Goal: Task Accomplishment & Management: Complete application form

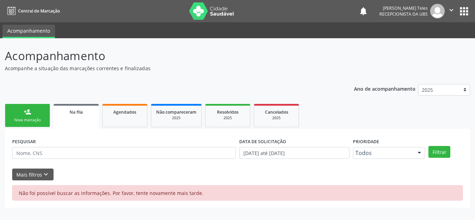
click at [29, 117] on div "Nova marcação" at bounding box center [27, 119] width 35 height 5
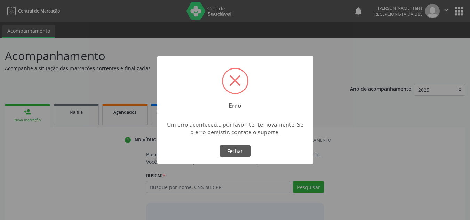
click at [233, 144] on div "OK No Fechar" at bounding box center [235, 151] width 34 height 15
click at [237, 152] on button "Fechar" at bounding box center [234, 151] width 31 height 12
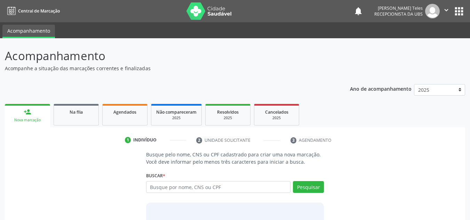
click at [176, 186] on input "text" at bounding box center [218, 187] width 145 height 12
type input "[PERSON_NAME]"
click at [314, 190] on button "Pesquisar" at bounding box center [308, 187] width 31 height 12
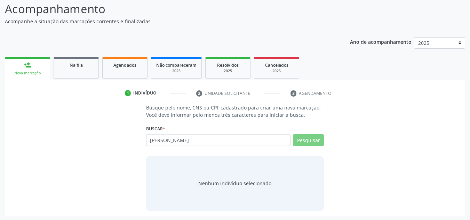
scroll to position [48, 0]
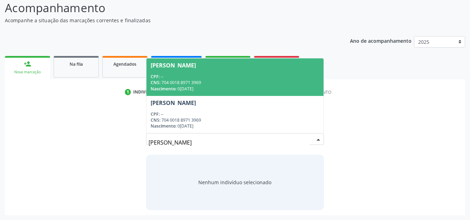
click at [294, 140] on input "joseval souza cedraz" at bounding box center [228, 143] width 161 height 14
click at [221, 85] on div "CNS: 704 0018 8971 3969" at bounding box center [234, 83] width 169 height 6
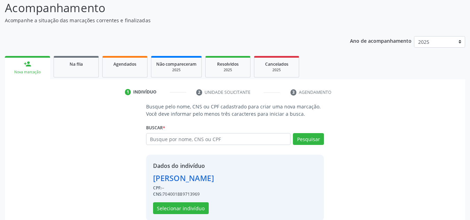
click at [172, 202] on div "Dados do indivíduo Joseval Souza Cedraz CPF: -- CNS: 704001889713969 Selecionar…" at bounding box center [183, 188] width 61 height 52
click at [174, 205] on button "Selecionar indivíduo" at bounding box center [181, 208] width 56 height 12
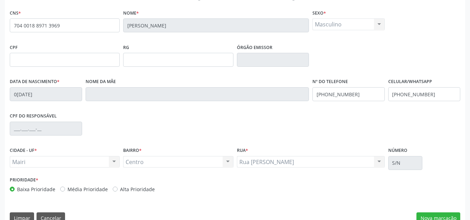
scroll to position [157, 0]
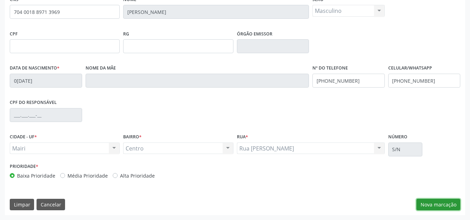
click at [430, 205] on button "Nova marcação" at bounding box center [438, 205] width 44 height 12
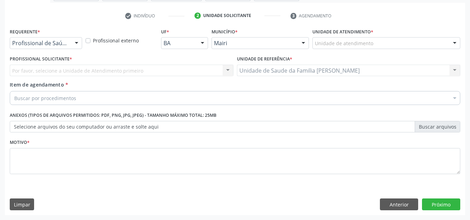
scroll to position [124, 0]
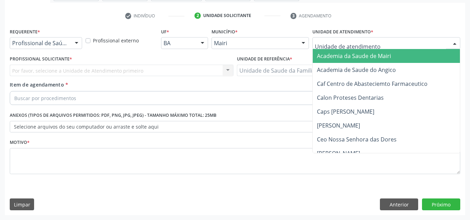
type input "j"
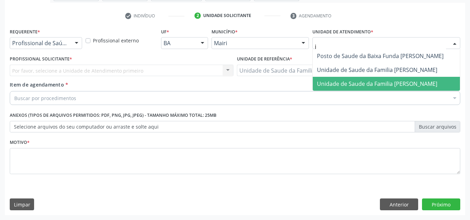
click at [365, 88] on span "Unidade de Saude da Familia [PERSON_NAME]" at bounding box center [385, 84] width 147 height 14
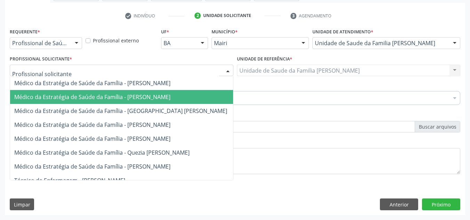
click at [59, 100] on span "Médico da Estratégia de Saúde da Família - [PERSON_NAME]" at bounding box center [92, 97] width 156 height 8
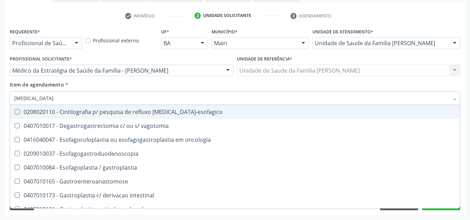
type input "gastroe"
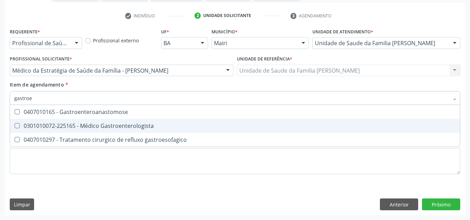
click at [57, 131] on span "0301010072-225165 - Médico Gastroenterologista" at bounding box center [234, 126] width 449 height 14
checkbox Gastroenterologista "true"
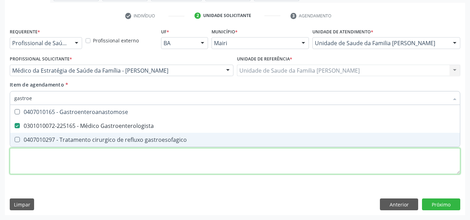
click at [49, 162] on div "Requerente * Profissional de Saúde Profissional de Saúde Paciente Nenhum result…" at bounding box center [235, 104] width 450 height 157
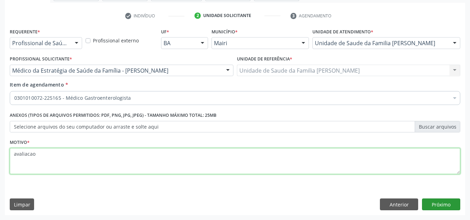
type textarea "avaliacao"
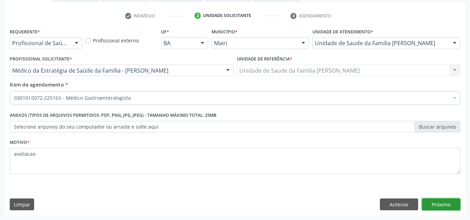
click at [429, 204] on button "Próximo" at bounding box center [441, 204] width 38 height 12
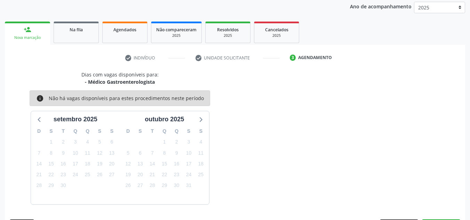
scroll to position [103, 0]
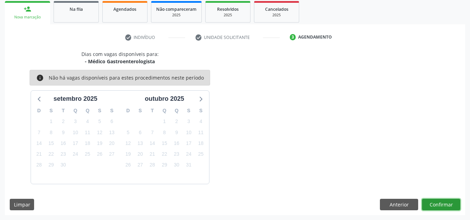
click at [432, 205] on button "Confirmar" at bounding box center [441, 205] width 38 height 12
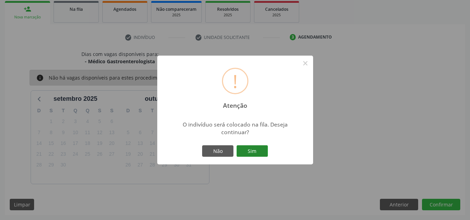
click at [252, 153] on button "Sim" at bounding box center [251, 151] width 31 height 12
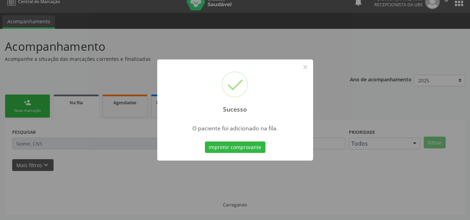
scroll to position [9, 0]
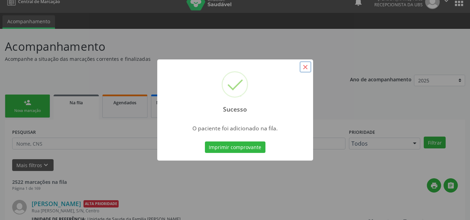
click at [306, 65] on button "×" at bounding box center [305, 67] width 12 height 12
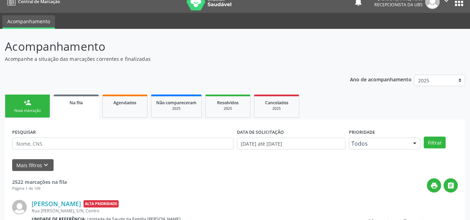
click at [36, 107] on link "person_add Nova marcação" at bounding box center [27, 106] width 45 height 23
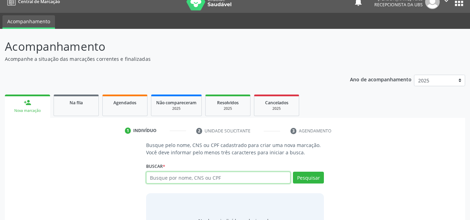
click at [201, 179] on input "text" at bounding box center [218, 178] width 145 height 12
type input "700308915362235"
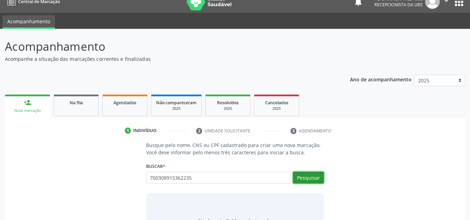
click at [314, 177] on button "Pesquisar" at bounding box center [308, 178] width 31 height 12
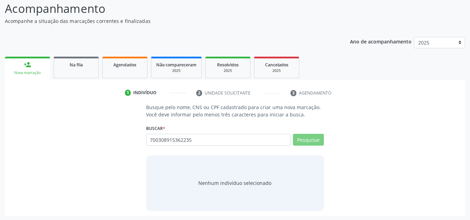
scroll to position [48, 0]
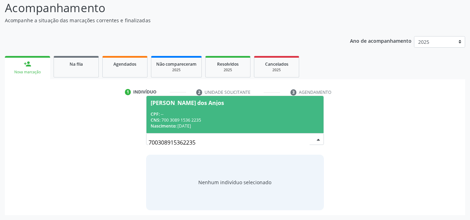
click at [203, 111] on div "CPF: --" at bounding box center [234, 114] width 169 height 6
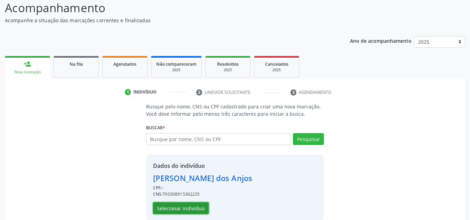
click at [193, 210] on button "Selecionar indivíduo" at bounding box center [181, 208] width 56 height 12
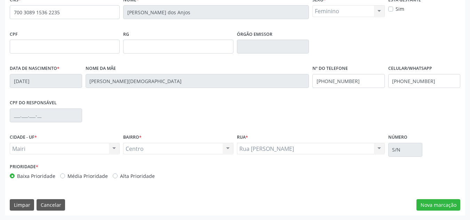
scroll to position [157, 0]
drag, startPoint x: 446, startPoint y: 202, endPoint x: 440, endPoint y: 202, distance: 6.3
click at [443, 203] on button "Nova marcação" at bounding box center [438, 205] width 44 height 12
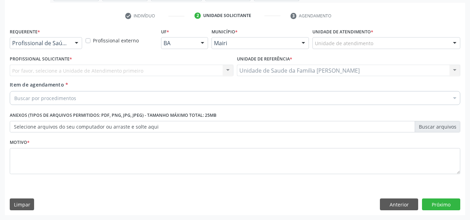
scroll to position [124, 0]
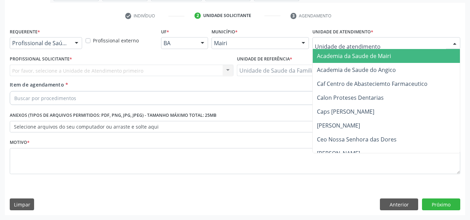
type input "j"
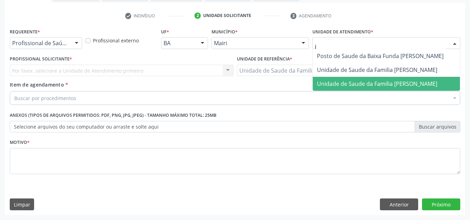
click at [340, 83] on span "Unidade de Saude da Familia [PERSON_NAME]" at bounding box center [377, 84] width 120 height 8
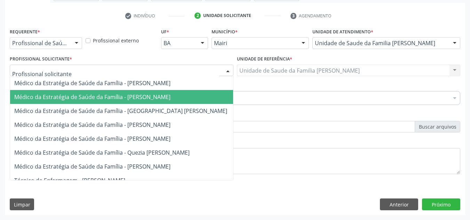
click at [35, 95] on span "Médico da Estratégia de Saúde da Família - [PERSON_NAME]" at bounding box center [92, 97] width 156 height 8
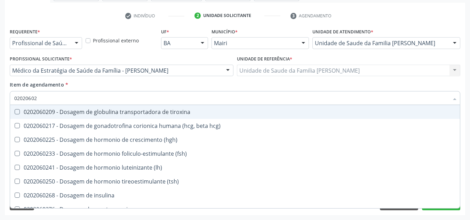
type input "020206025"
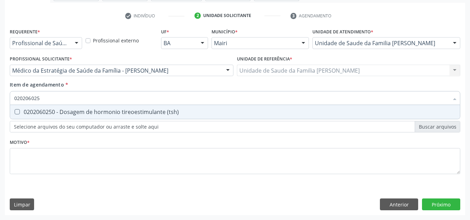
click at [33, 114] on div "0202060250 - Dosagem de hormonio tireoestimulante (tsh)" at bounding box center [234, 112] width 441 height 6
checkbox \(tsh\) "true"
type input "02020602"
checkbox \(tsh\) "false"
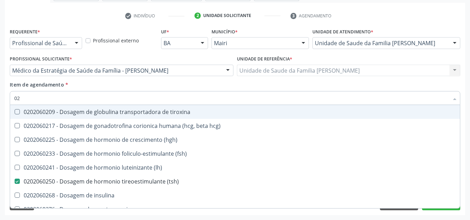
type input "0"
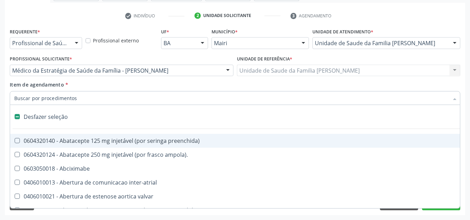
checkbox adolescente\) "false"
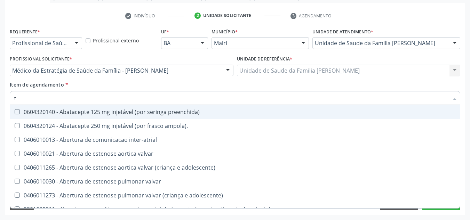
type input "t4"
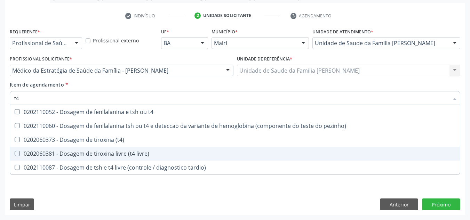
click at [55, 158] on span "0202060381 - Dosagem de tiroxina livre (t4 livre)" at bounding box center [234, 154] width 449 height 14
checkbox livre\) "true"
type input "t"
checkbox livre\) "false"
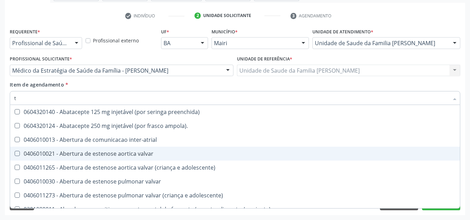
type input "[MEDICAL_DATA]"
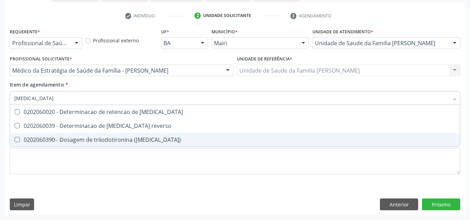
click at [63, 138] on div "0202060390 - Dosagem de triiodotironina ([MEDICAL_DATA])" at bounding box center [234, 140] width 441 height 6
checkbox \(t3\) "true"
type input "t"
checkbox \(t3\) "false"
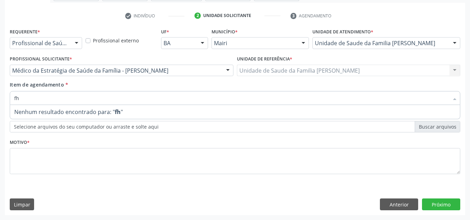
type input "f"
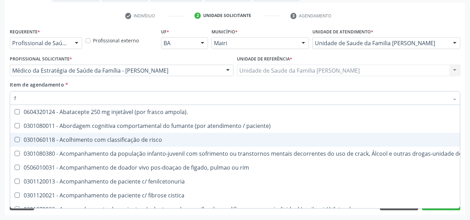
type input "fs"
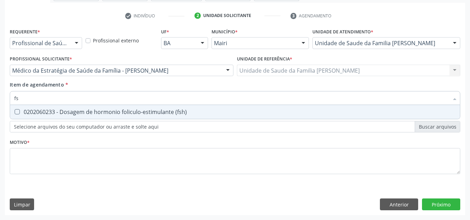
click at [72, 118] on span "0202060233 - Dosagem de hormonio foliculo-estimulante (fsh)" at bounding box center [234, 112] width 449 height 14
checkbox \(fsh\) "true"
type input "f"
checkbox \(fsh\) "false"
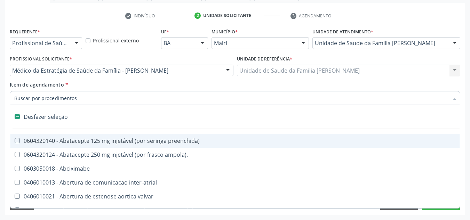
checkbox imagem\) "false"
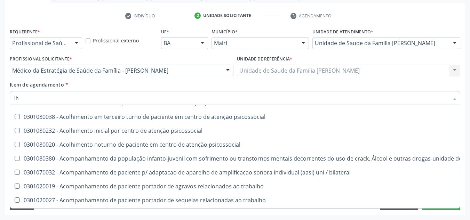
scroll to position [35, 0]
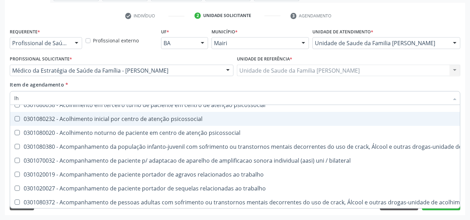
type input "l"
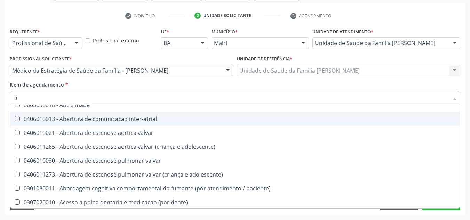
type input "02"
checkbox campo\) "true"
checkbox comprimido\) "true"
checkbox Colostomia "true"
checkbox posterior "true"
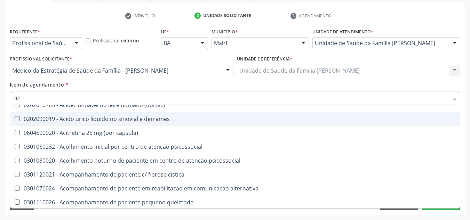
type input "020"
checkbox hemacias "true"
checkbox ativada\) "true"
checkbox totais "true"
checkbox \(serotonina\) "true"
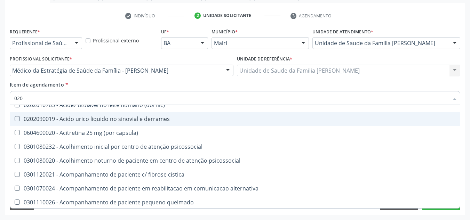
checkbox \(fsh\) "false"
checkbox \(tsh\) "false"
checkbox livre\) "false"
checkbox \(t3\) "false"
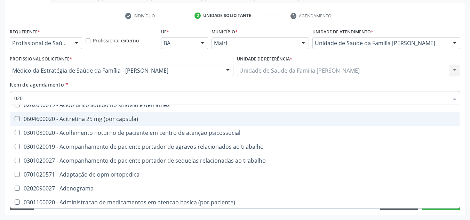
type input "0202"
checkbox continua "true"
checkbox j "true"
checkbox captacao "true"
checkbox gastrico "true"
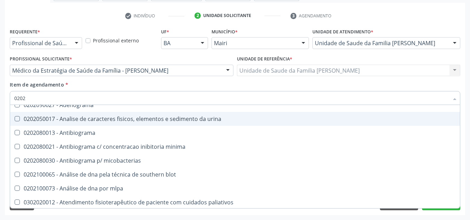
type input "02020"
checkbox esperma "true"
checkbox gt\) "true"
checkbox \(fsh\) "false"
checkbox \(tsh\) "false"
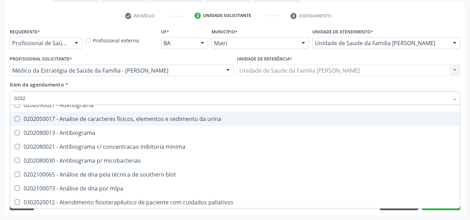
checkbox horas\) "true"
checkbox renina "true"
checkbox livre\) "false"
checkbox \(t3\) "false"
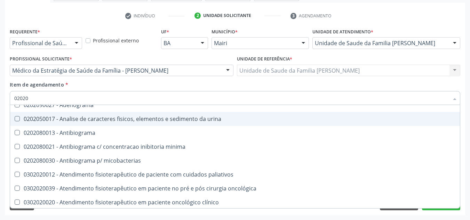
type input "020206"
checkbox addis "true"
checkbox cd4\/cd8 "true"
checkbox \(qualitativo\) "true"
checkbox molecular "true"
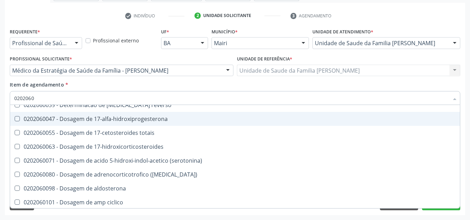
type input "02020602"
checkbox 17-alfa-hidroxiprogesterona "true"
checkbox 17-hidroxicorticosteroides "true"
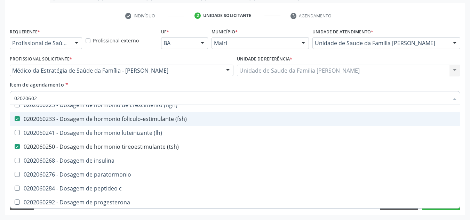
type input "020206024"
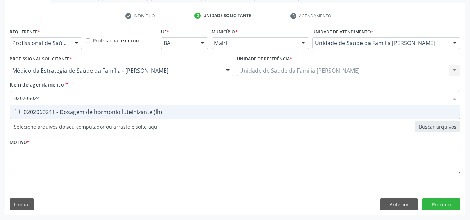
click at [71, 116] on span "0202060241 - Dosagem de hormonio luteinizante (lh)" at bounding box center [234, 112] width 449 height 14
checkbox \(lh\) "true"
type input "02020602"
checkbox \(lh\) "false"
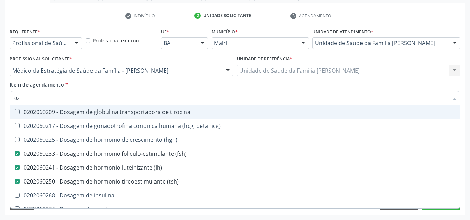
type input "0"
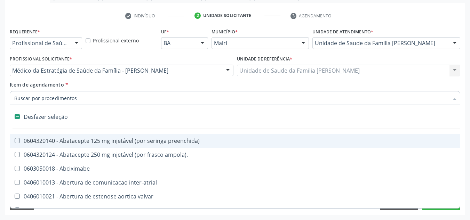
checkbox inter-atrial "false"
checkbox valvar "false"
checkbox adolescente\) "false"
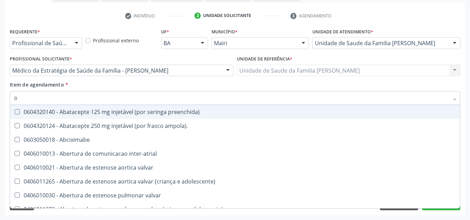
type input "02"
checkbox campo\) "true"
checkbox ml\) "true"
checkbox comprimido\) "true"
checkbox Colostomia "true"
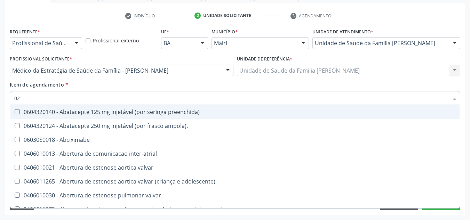
checkbox posterior "true"
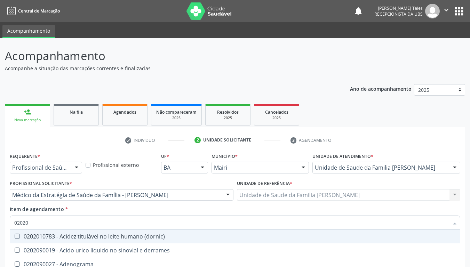
scroll to position [78, 0]
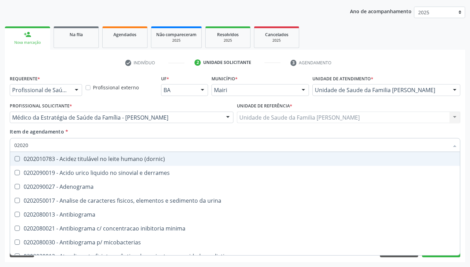
type input "020206"
checkbox addis "true"
checkbox b "true"
checkbox cd4\/cd8 "true"
checkbox \(qualitativo\) "true"
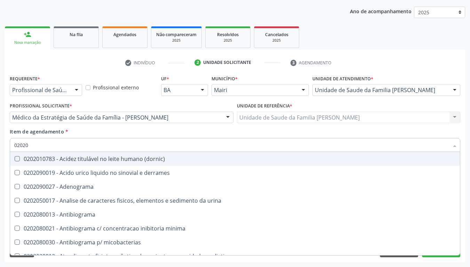
checkbox molecular "true"
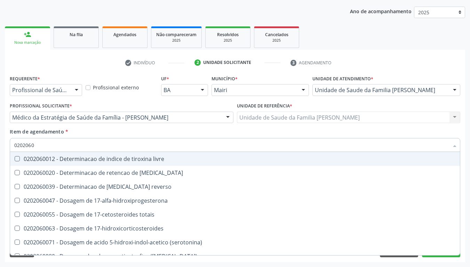
type input "02020602"
checkbox 17-alfa-hidroxiprogesterona "true"
checkbox totais "true"
checkbox 17-hidroxicorticosteroides "true"
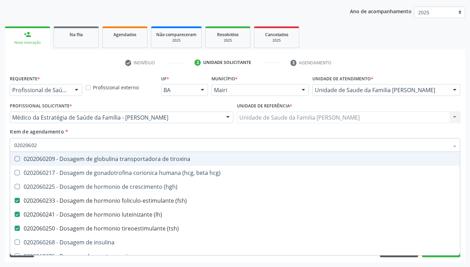
type input "020206029"
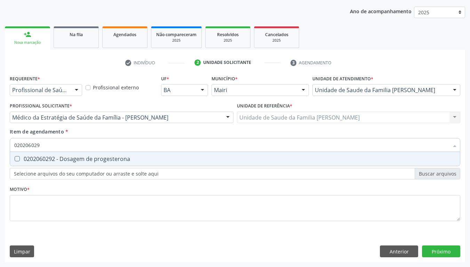
click at [78, 160] on div "0202060292 - Dosagem de progesterona" at bounding box center [234, 159] width 441 height 6
checkbox progesterona "true"
type input "02020602"
checkbox progesterona "false"
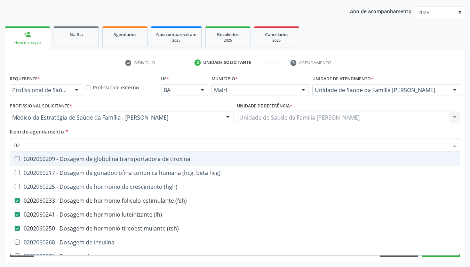
type input "0"
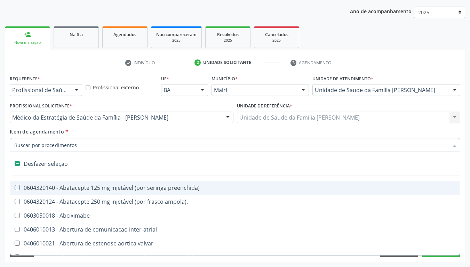
checkbox inter-atrial "false"
checkbox valvar "false"
checkbox adolescente\) "false"
checkbox dente\) "false"
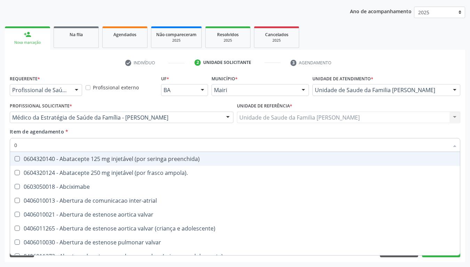
type input "02"
checkbox campo\) "true"
checkbox ml\) "true"
checkbox comprimido\) "true"
checkbox transfusao "true"
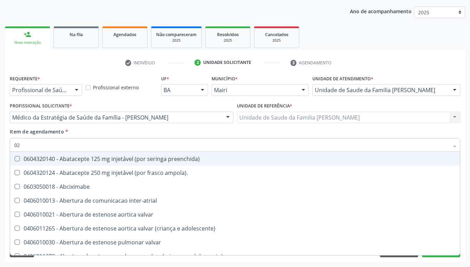
checkbox Colostomia "true"
checkbox posterior "true"
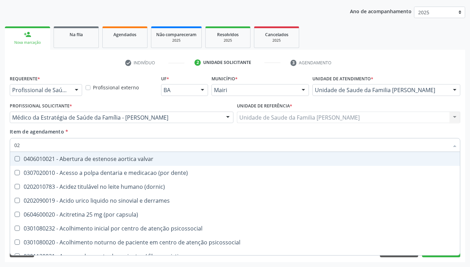
type input "020"
checkbox hemacias "true"
checkbox trombina "true"
checkbox ativada\) "true"
checkbox níveis\) "true"
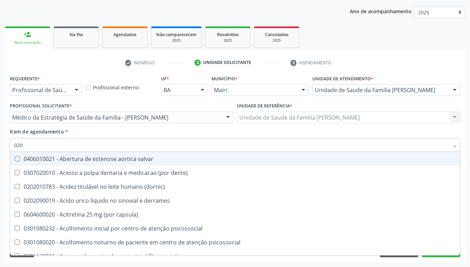
checkbox totais "true"
checkbox \(serotonina\) "true"
checkbox \(fsh\) "false"
checkbox \(lh\) "false"
checkbox \(tsh\) "false"
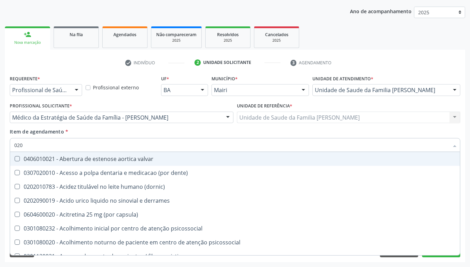
checkbox progesterona "false"
checkbox livre\) "false"
checkbox \(t3\) "false"
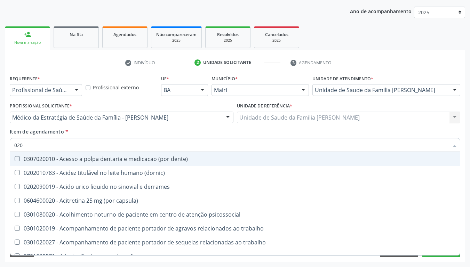
type input "0202"
checkbox continua "true"
checkbox percutanea "true"
checkbox j "true"
checkbox inteiro\) "true"
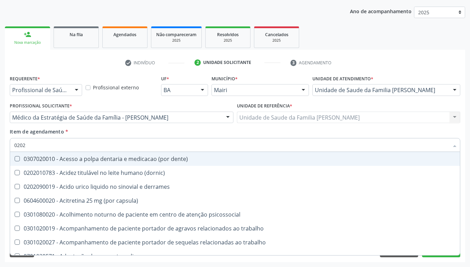
checkbox captacao "true"
checkbox gastrico "true"
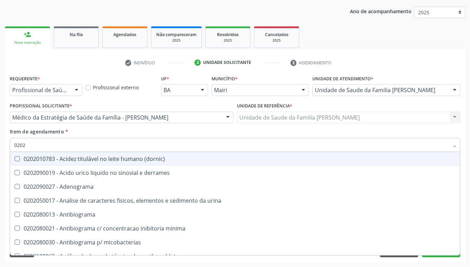
type input "02020"
checkbox esperma "true"
checkbox galactose "true"
checkbox gt\) "true"
checkbox \(fsh\) "false"
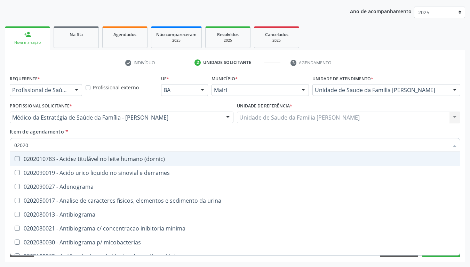
checkbox \(lh\) "false"
checkbox \(tsh\) "false"
checkbox lactato "true"
checkbox progesterona "false"
checkbox horas\) "true"
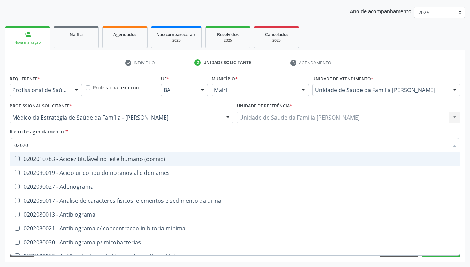
checkbox renina "true"
checkbox livre\) "false"
checkbox \(t3\) "false"
type input "020206"
checkbox addis "true"
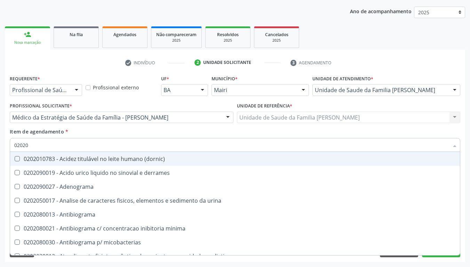
checkbox b "true"
checkbox cd4\/cd8 "true"
checkbox liquor "true"
checkbox \(qualitativo\) "true"
checkbox molecular "true"
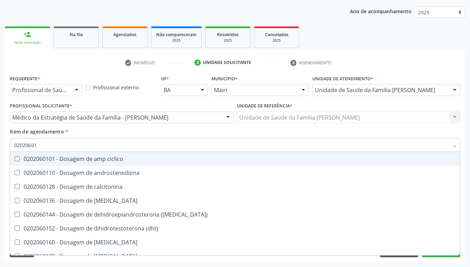
type input "020206016"
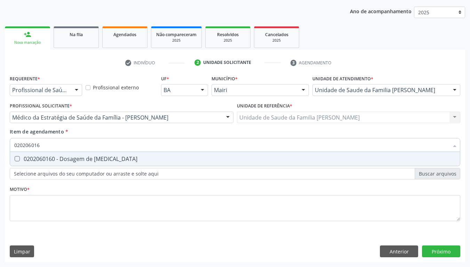
click at [78, 160] on div "0202060160 - Dosagem de [MEDICAL_DATA]" at bounding box center [234, 159] width 441 height 6
checkbox estradiol "true"
type input "02020601"
checkbox estradiol "false"
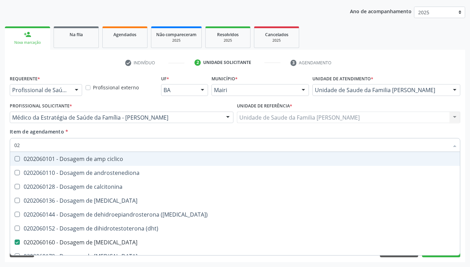
type input "0"
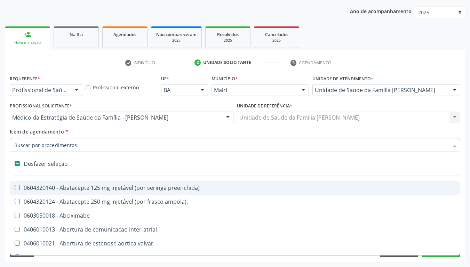
checkbox valvar "false"
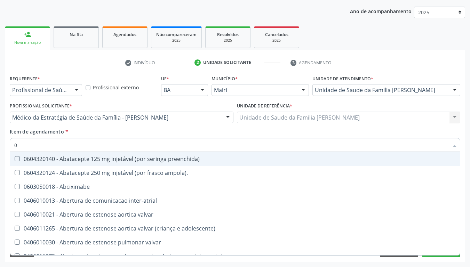
type input "02"
checkbox videolaparoscopia "true"
checkbox campo\) "true"
checkbox ml\) "true"
checkbox comprimido\) "true"
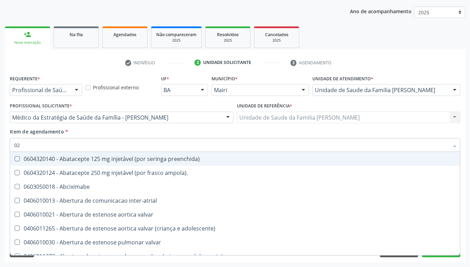
checkbox transfusao "true"
checkbox Colostomia "true"
checkbox posterior "true"
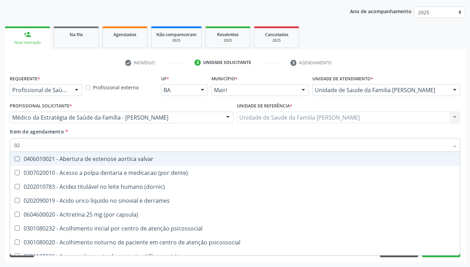
type input "020"
checkbox plaquetas "true"
checkbox hemacias "true"
checkbox trombina "true"
checkbox ativada\) "true"
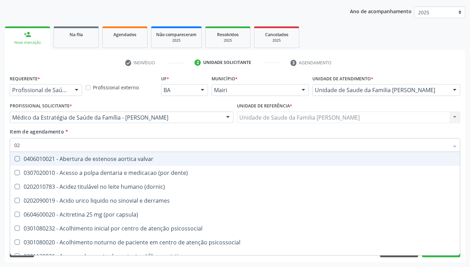
checkbox níveis\) "true"
checkbox totais "true"
checkbox \(serotonina\) "true"
checkbox estradiol "false"
checkbox \(fsh\) "false"
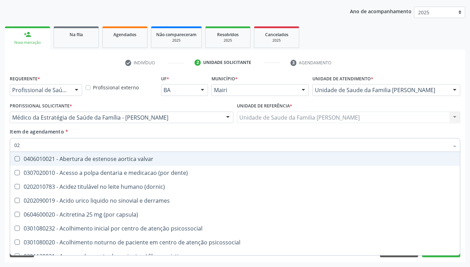
checkbox \(lh\) "false"
checkbox \(tsh\) "false"
checkbox progesterona "false"
checkbox livre\) "false"
checkbox \(t3\) "false"
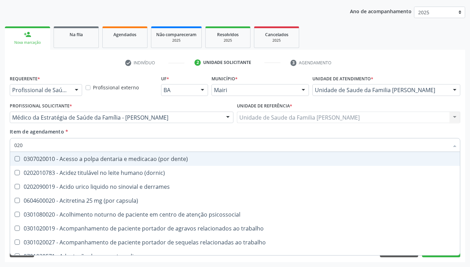
type input "0202"
checkbox puncao "true"
checkbox continua "true"
checkbox percutanea "true"
checkbox j "true"
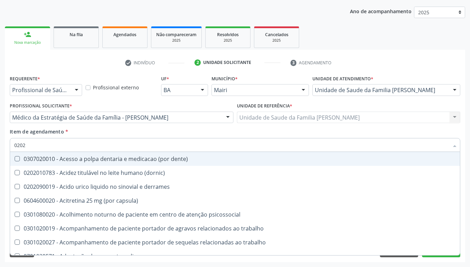
checkbox inteiro\) "true"
checkbox captacao "true"
checkbox gastrico "true"
checkbox estradiol "false"
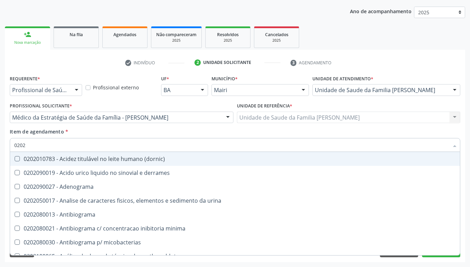
type input "02020"
checkbox c4 "true"
checkbox estradiol "false"
checkbox esperma "true"
checkbox galactose "true"
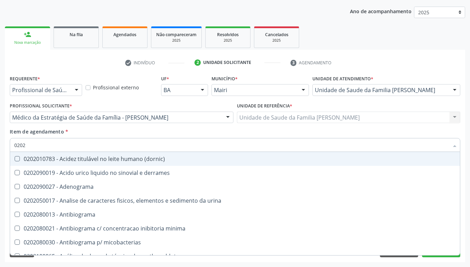
checkbox gt\) "true"
checkbox \(fsh\) "false"
checkbox \(lh\) "false"
checkbox \(tsh\) "false"
checkbox lactato "true"
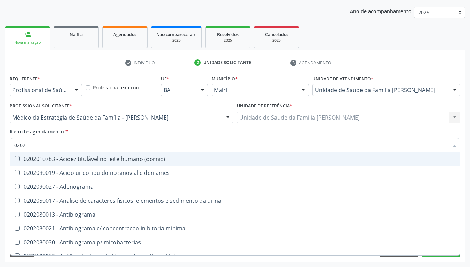
checkbox progesterona "false"
checkbox horas\) "true"
checkbox renina "true"
checkbox livre\) "false"
checkbox \(t3\) "false"
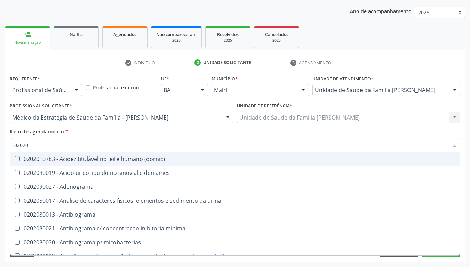
type input "020206"
checkbox clamidia "true"
checkbox addis "true"
checkbox b "true"
checkbox cd4\/cd8 "true"
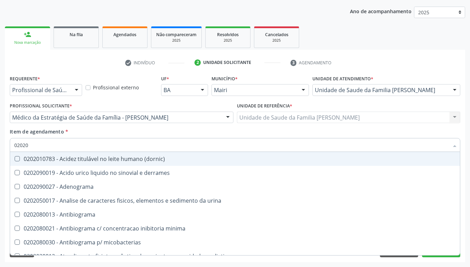
checkbox liquor "true"
checkbox \(qualitativo\) "true"
checkbox molecular "true"
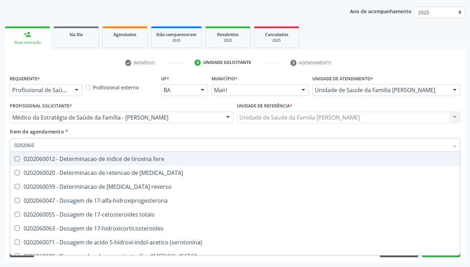
type input "02020603"
checkbox aldosterona "true"
checkbox ciclico "true"
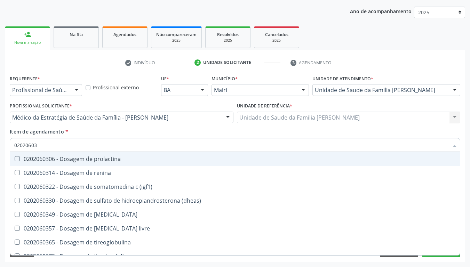
type input "020206035"
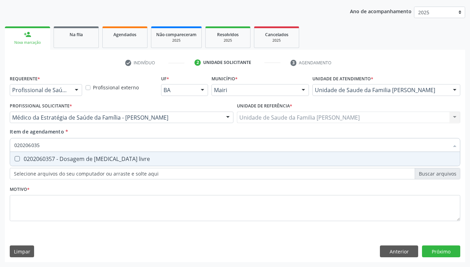
click at [78, 160] on div "0202060357 - Dosagem de [MEDICAL_DATA] livre" at bounding box center [234, 159] width 441 height 6
checkbox livre "true"
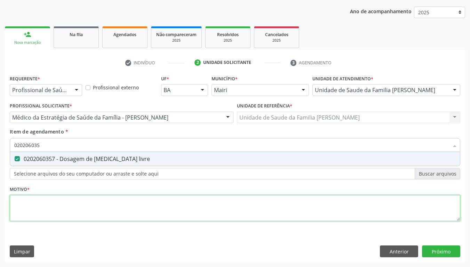
click at [50, 216] on div "Requerente * Profissional de Saúde Profissional de Saúde Paciente Nenhum result…" at bounding box center [235, 151] width 450 height 157
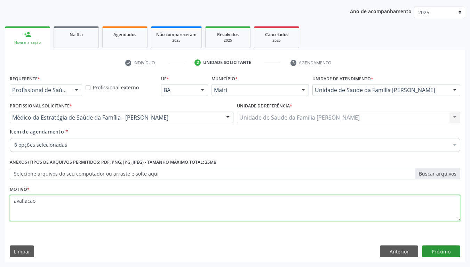
type textarea "avaliacao"
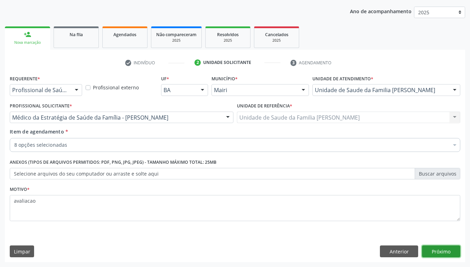
click at [433, 252] on button "Próximo" at bounding box center [441, 251] width 38 height 12
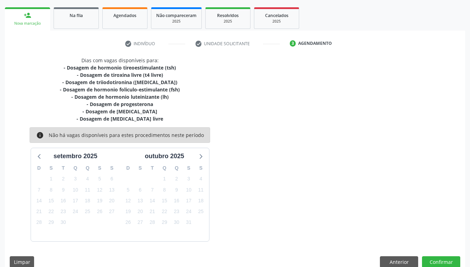
scroll to position [107, 0]
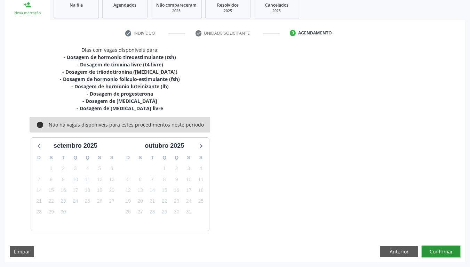
click at [442, 250] on button "Confirmar" at bounding box center [441, 252] width 38 height 12
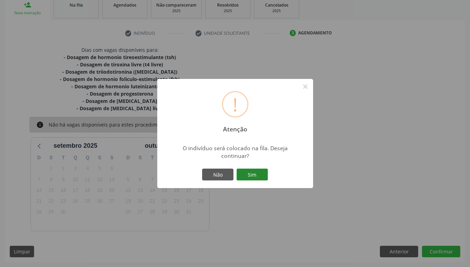
click at [254, 172] on button "Sim" at bounding box center [251, 175] width 31 height 12
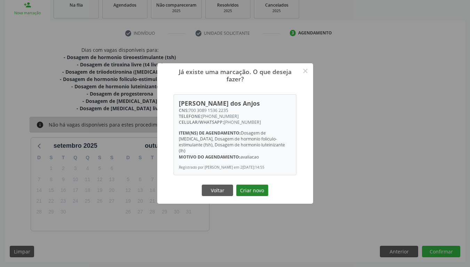
click at [250, 189] on button "Criar novo" at bounding box center [252, 191] width 32 height 12
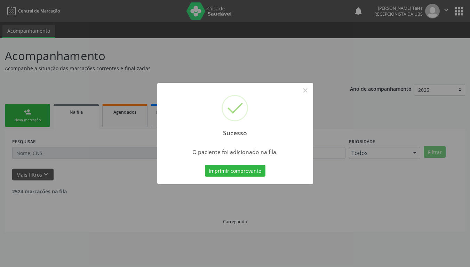
scroll to position [0, 0]
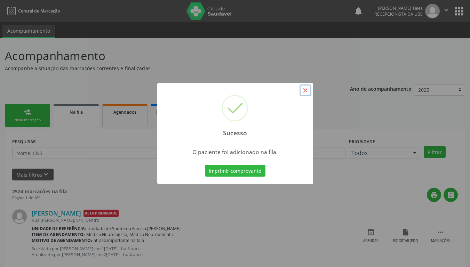
click at [306, 90] on button "×" at bounding box center [305, 90] width 12 height 12
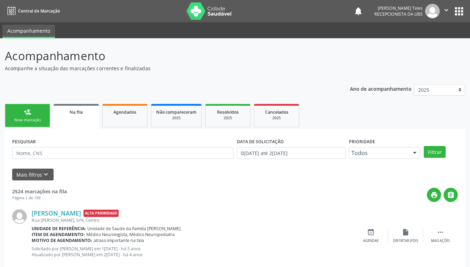
click at [287, 19] on nav "Central de Marcação notifications Maisa de Oliveira Teles Recepcionista da UBS …" at bounding box center [235, 11] width 470 height 22
click at [273, 60] on p "Acompanhamento" at bounding box center [166, 55] width 322 height 17
click at [449, 9] on icon "" at bounding box center [446, 10] width 8 height 8
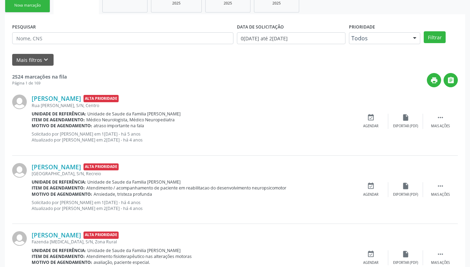
scroll to position [139, 0]
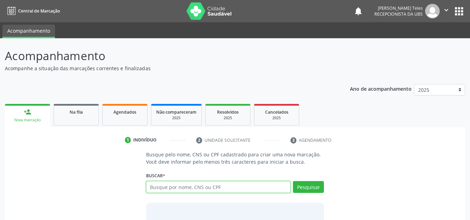
click at [164, 187] on input "text" at bounding box center [218, 187] width 145 height 12
type input "708900755663111"
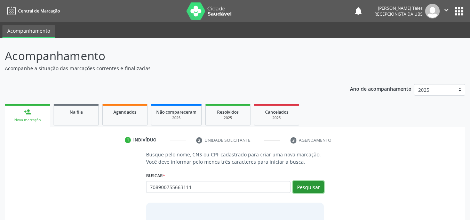
click at [317, 187] on button "Pesquisar" at bounding box center [308, 187] width 31 height 12
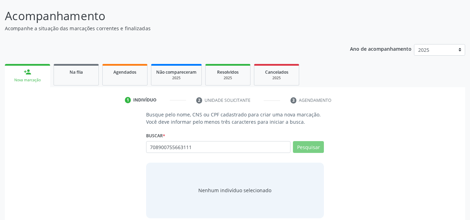
scroll to position [48, 0]
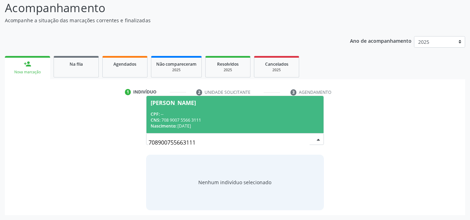
click at [179, 116] on div "CPF: -- CNS: 708 9007 5566 3111 Nascimento: 1[DATE]" at bounding box center [234, 120] width 169 height 18
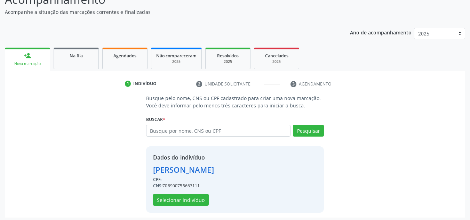
scroll to position [59, 0]
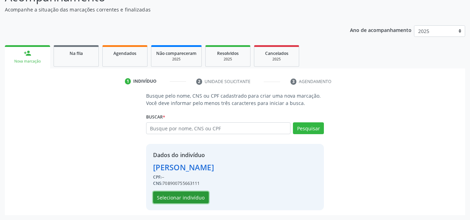
click at [197, 196] on button "Selecionar indivíduo" at bounding box center [181, 197] width 56 height 12
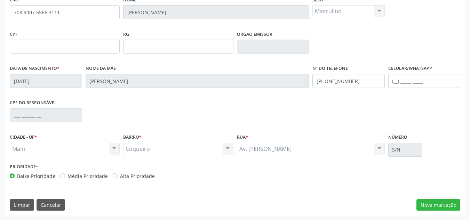
scroll to position [157, 0]
click at [120, 174] on label "Alta Prioridade" at bounding box center [137, 175] width 35 height 7
click at [113, 174] on input "Alta Prioridade" at bounding box center [115, 175] width 5 height 6
radio input "true"
drag, startPoint x: 444, startPoint y: 198, endPoint x: 442, endPoint y: 203, distance: 5.9
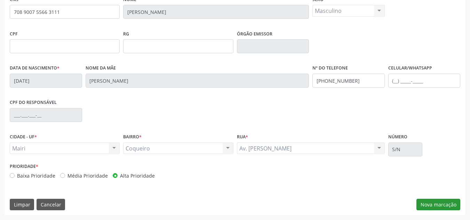
click at [442, 203] on div "CNS * 708 9007 5566 3111 [GEOGRAPHIC_DATA] * [PERSON_NAME] Rios Sexo * Masculin…" at bounding box center [235, 104] width 460 height 221
click at [442, 204] on button "Nova marcação" at bounding box center [438, 205] width 44 height 12
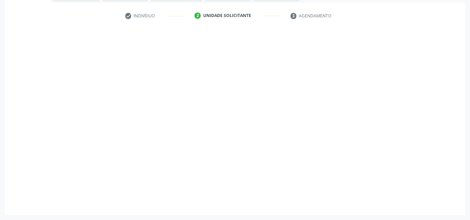
scroll to position [124, 0]
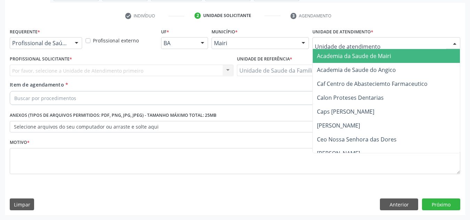
type input "j"
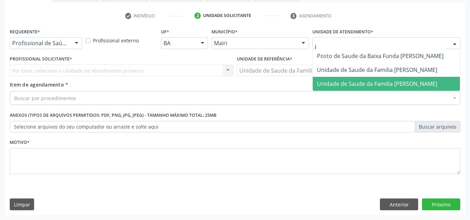
click at [349, 87] on span "Unidade de Saude da Familia [PERSON_NAME]" at bounding box center [385, 84] width 147 height 14
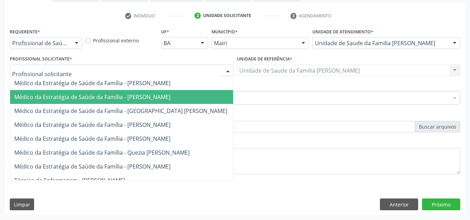
click at [49, 96] on span "Médico da Estratégia de Saúde da Família - [PERSON_NAME]" at bounding box center [92, 97] width 156 height 8
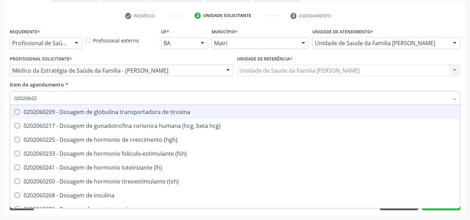
type input "020206025"
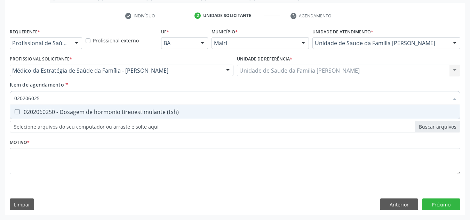
click at [50, 109] on div "0202060250 - Dosagem de hormonio tireoestimulante (tsh)" at bounding box center [234, 112] width 441 height 6
checkbox \(tsh\) "true"
type input "02020602"
checkbox \(tsh\) "false"
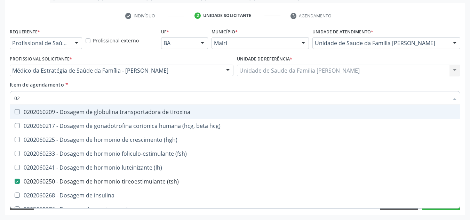
type input "0"
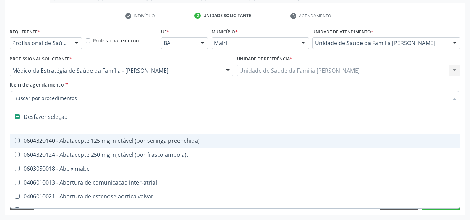
checkbox adolescente\) "false"
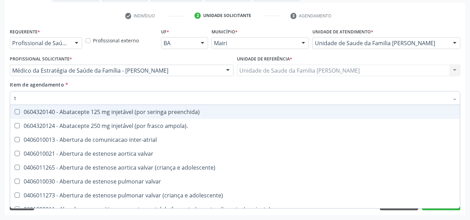
type input "t4"
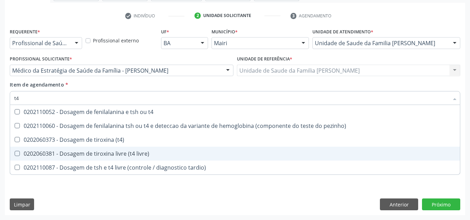
click at [59, 152] on div "0202060381 - Dosagem de tiroxina livre (t4 livre)" at bounding box center [234, 154] width 441 height 6
checkbox livre\) "true"
type input "t"
checkbox livre\) "false"
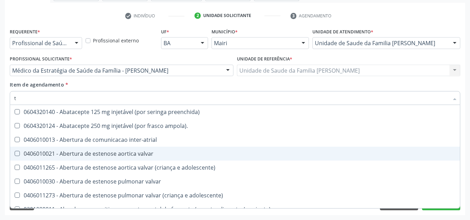
type input "[MEDICAL_DATA]"
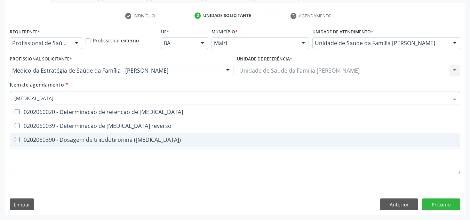
click at [67, 140] on div "0202060390 - Dosagem de triiodotironina ([MEDICAL_DATA])" at bounding box center [234, 140] width 441 height 6
checkbox \(t3\) "true"
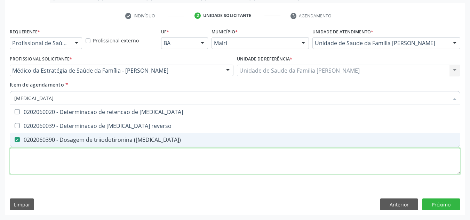
click at [52, 166] on div "Requerente * Profissional de Saúde Profissional de Saúde Paciente Nenhum result…" at bounding box center [235, 104] width 450 height 157
checkbox reverso "true"
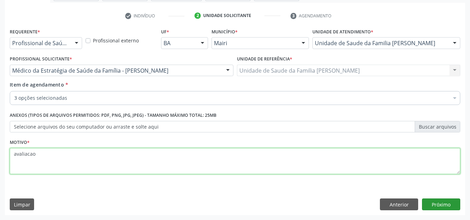
type textarea "avaliacao"
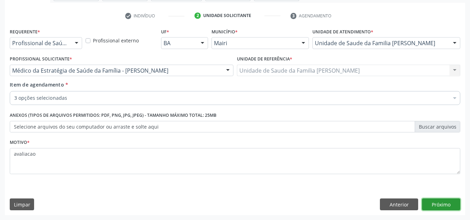
click at [448, 204] on button "Próximo" at bounding box center [441, 204] width 38 height 12
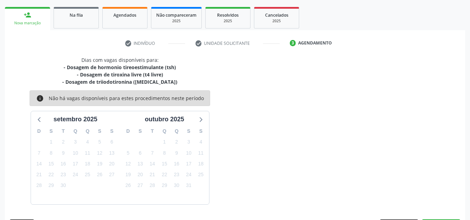
scroll to position [117, 0]
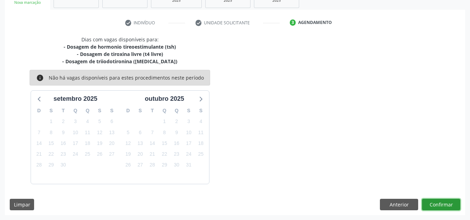
click at [444, 204] on button "Confirmar" at bounding box center [441, 205] width 38 height 12
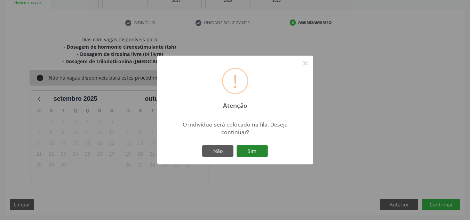
click at [248, 153] on button "Sim" at bounding box center [251, 151] width 31 height 12
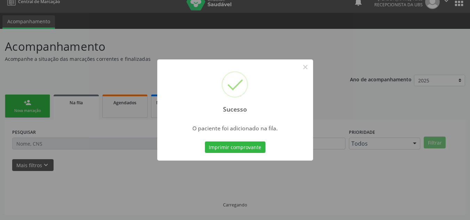
scroll to position [9, 0]
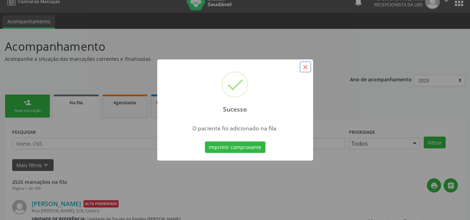
click at [306, 69] on button "×" at bounding box center [305, 67] width 12 height 12
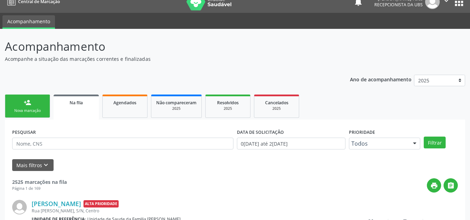
click at [24, 107] on link "person_add Nova marcação" at bounding box center [27, 106] width 45 height 23
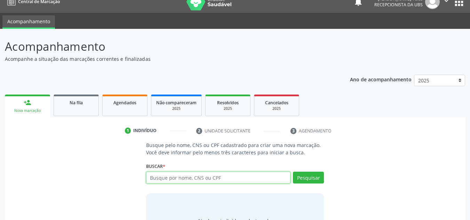
click at [221, 183] on input "text" at bounding box center [218, 178] width 145 height 12
type input "898002755625246"
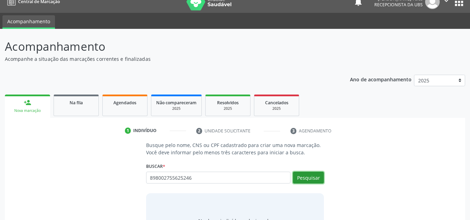
click at [308, 181] on button "Pesquisar" at bounding box center [308, 178] width 31 height 12
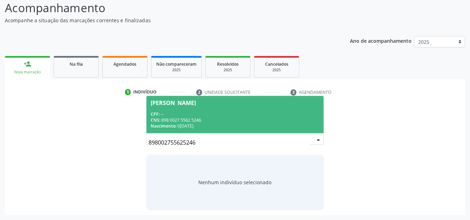
click at [185, 102] on div "[PERSON_NAME]" at bounding box center [172, 103] width 45 height 6
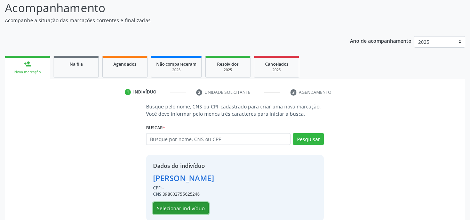
click at [193, 210] on button "Selecionar indivíduo" at bounding box center [181, 208] width 56 height 12
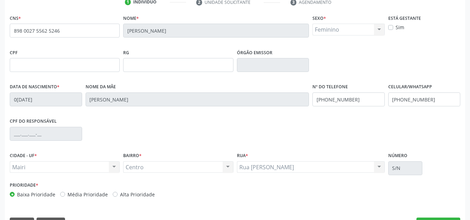
scroll to position [157, 0]
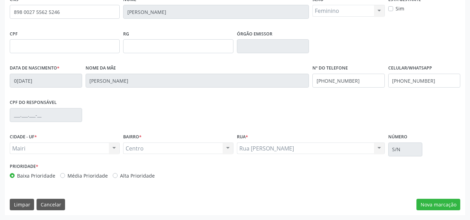
click at [120, 177] on label "Alta Prioridade" at bounding box center [137, 175] width 35 height 7
click at [113, 177] on input "Alta Prioridade" at bounding box center [115, 175] width 5 height 6
radio input "true"
click at [430, 206] on button "Nova marcação" at bounding box center [438, 205] width 44 height 12
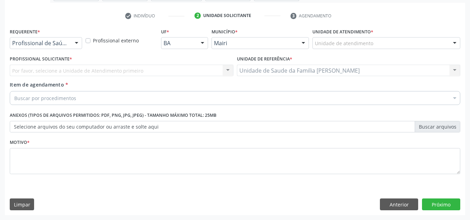
scroll to position [124, 0]
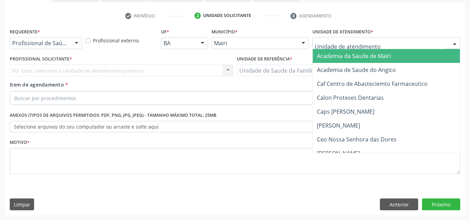
click at [346, 39] on div at bounding box center [386, 43] width 148 height 12
type input "j"
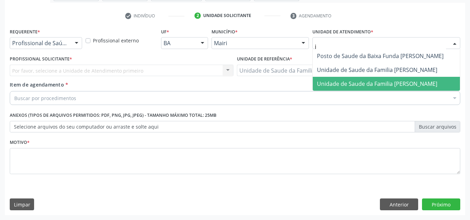
click at [348, 80] on span "Unidade de Saude da Familia [PERSON_NAME]" at bounding box center [377, 84] width 120 height 8
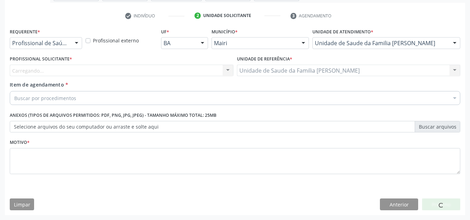
click at [57, 74] on div "Carregando... Nenhum resultado encontrado para: " " Não há nenhuma opção para s…" at bounding box center [121, 71] width 223 height 12
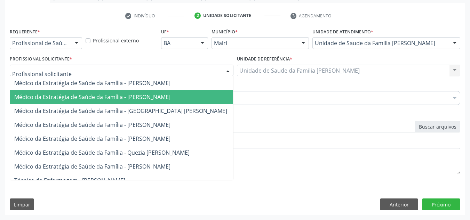
click at [66, 97] on span "Médico da Estratégia de Saúde da Família - [PERSON_NAME]" at bounding box center [92, 97] width 156 height 8
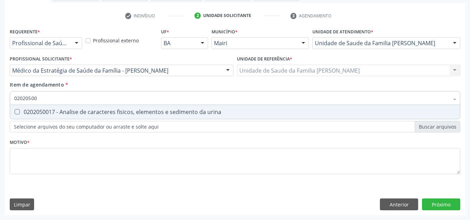
type input "020205001"
click at [52, 114] on div "0202050017 - Analise de caracteres fisicos, elementos e sedimento da urina" at bounding box center [234, 112] width 441 height 6
checkbox urina "true"
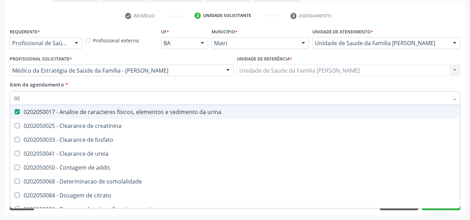
type input "0"
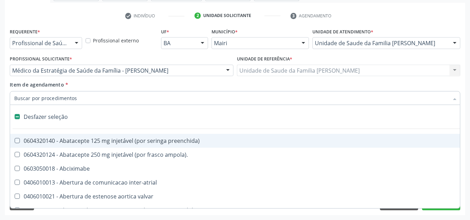
checkbox preenchida\) "false"
checkbox inter-atrial "false"
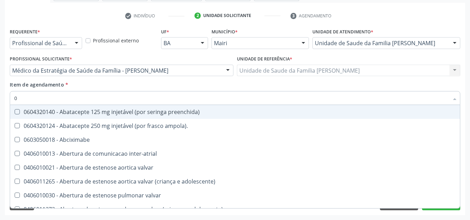
type input "02"
checkbox biotinidase "true"
checkbox urina "false"
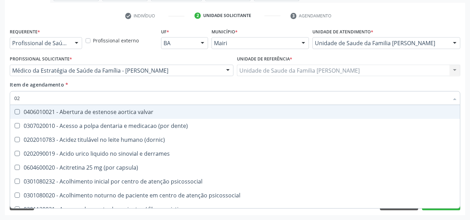
type input "020"
checkbox capsula\) "true"
checkbox urina "false"
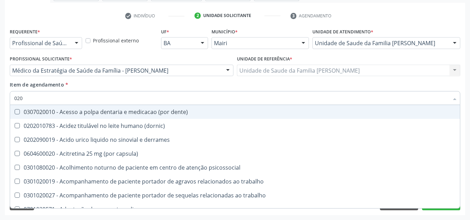
type input "0202"
checkbox capsula\) "true"
checkbox urina "false"
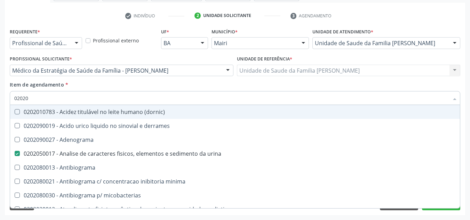
type input "020208"
checkbox urina "false"
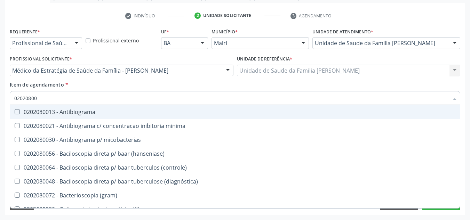
type input "020208008"
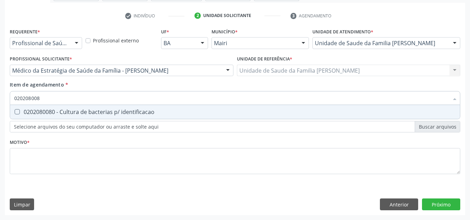
click at [52, 114] on div "0202080080 - Cultura de bacterias p/ identificacao" at bounding box center [234, 112] width 441 height 6
checkbox identificacao "true"
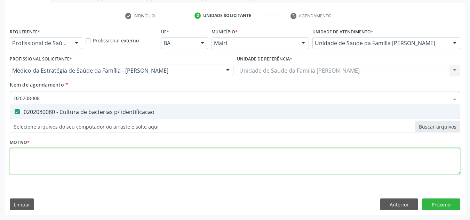
click at [27, 166] on div "Requerente * Profissional de Saúde Profissional de Saúde Paciente Nenhum result…" at bounding box center [235, 104] width 450 height 157
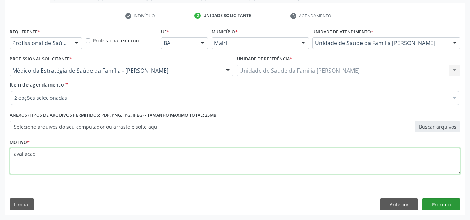
type textarea "avaliacao"
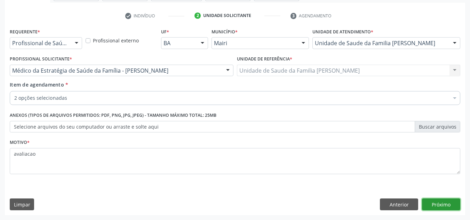
click at [436, 206] on button "Próximo" at bounding box center [441, 204] width 38 height 12
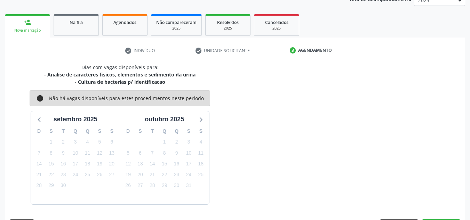
scroll to position [110, 0]
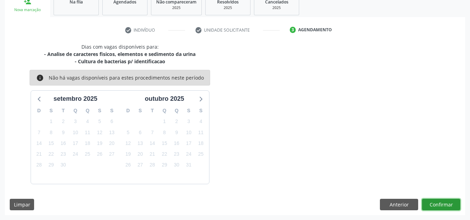
click at [436, 203] on button "Confirmar" at bounding box center [441, 205] width 38 height 12
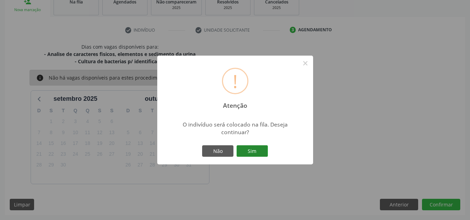
click at [255, 153] on button "Sim" at bounding box center [251, 151] width 31 height 12
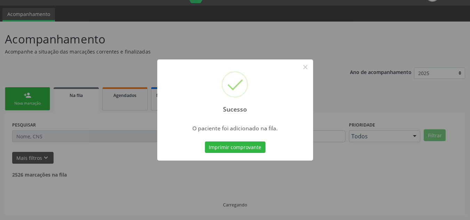
scroll to position [9, 0]
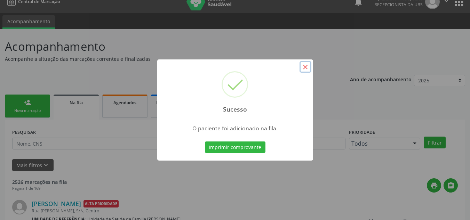
click at [303, 68] on button "×" at bounding box center [305, 67] width 12 height 12
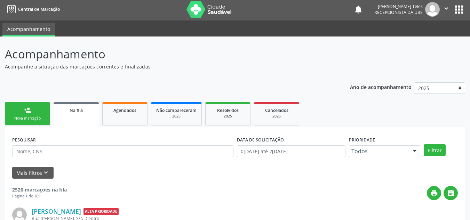
scroll to position [0, 0]
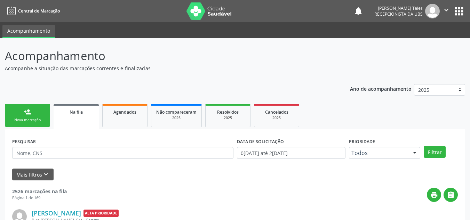
click at [446, 9] on icon "" at bounding box center [446, 10] width 8 height 8
click at [426, 42] on link "Sair" at bounding box center [428, 43] width 48 height 10
